Goal: Task Accomplishment & Management: Complete application form

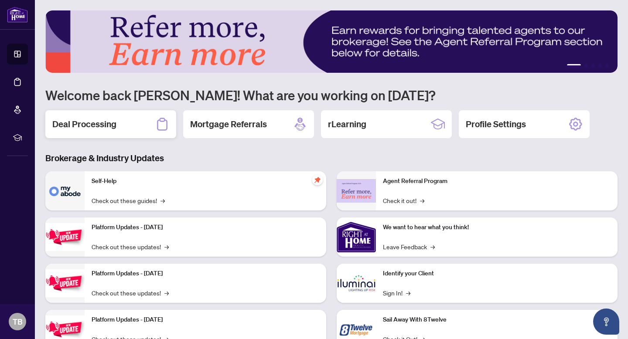
click at [113, 134] on div "Deal Processing" at bounding box center [110, 124] width 131 height 28
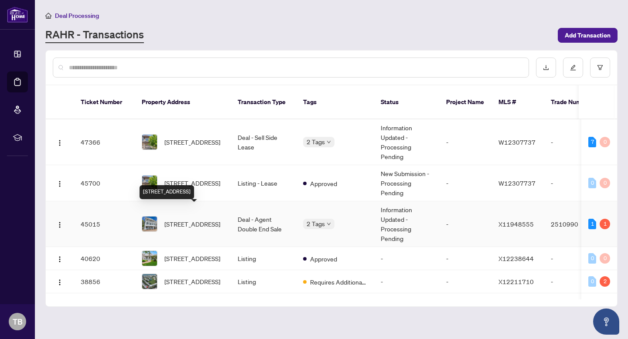
click at [200, 219] on span "[STREET_ADDRESS]" at bounding box center [192, 224] width 56 height 10
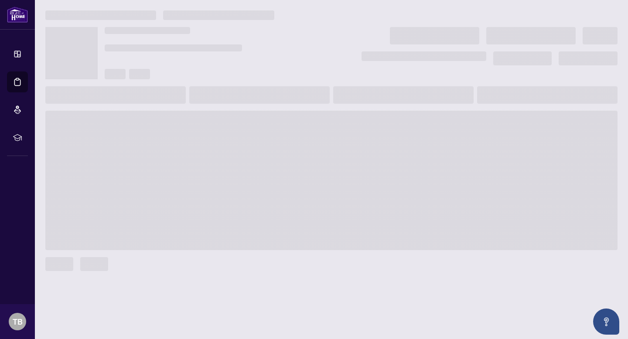
click at [200, 211] on main at bounding box center [331, 169] width 593 height 339
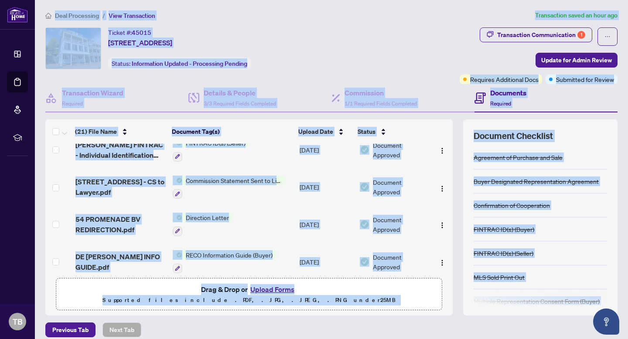
scroll to position [204, 0]
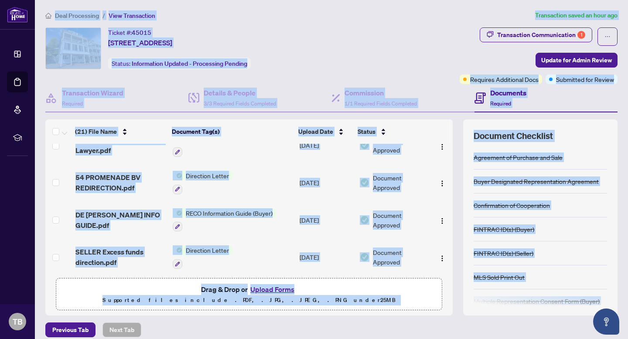
click at [264, 287] on button "Upload Forms" at bounding box center [272, 289] width 49 height 11
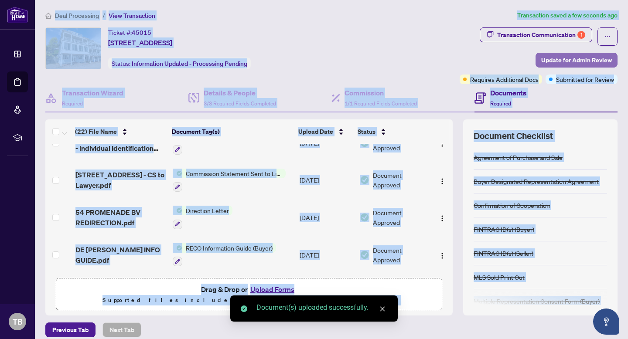
click at [577, 62] on span "Update for Admin Review" at bounding box center [576, 60] width 71 height 14
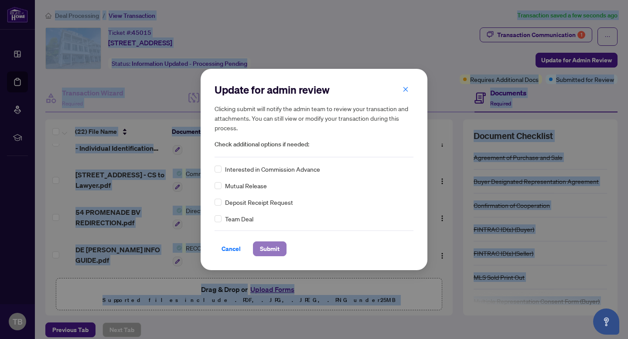
click at [269, 247] on span "Submit" at bounding box center [270, 249] width 20 height 14
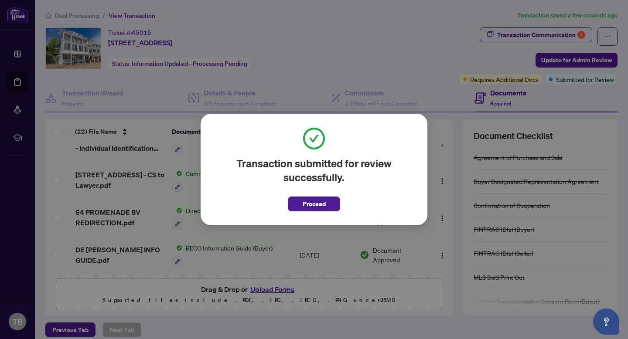
click at [427, 53] on div "Transaction submitted for review successfully. Proceed Cancel OK" at bounding box center [314, 169] width 628 height 339
click at [296, 207] on button "Proceed" at bounding box center [314, 204] width 52 height 15
